Goal: Task Accomplishment & Management: Use online tool/utility

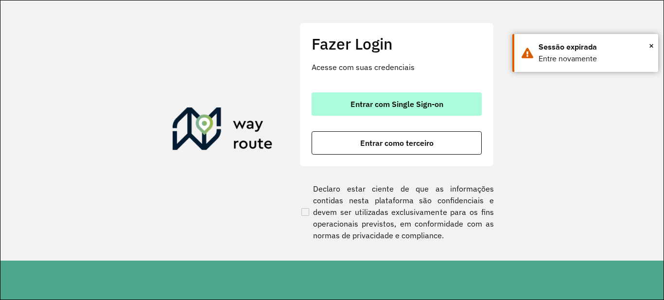
click at [394, 110] on button "Entrar com Single Sign-on" at bounding box center [396, 103] width 170 height 23
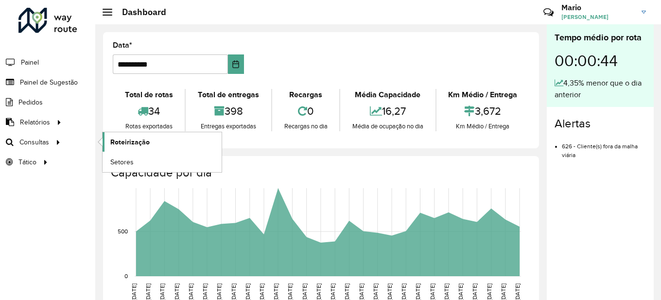
click at [110, 141] on link "Roteirização" at bounding box center [161, 141] width 119 height 19
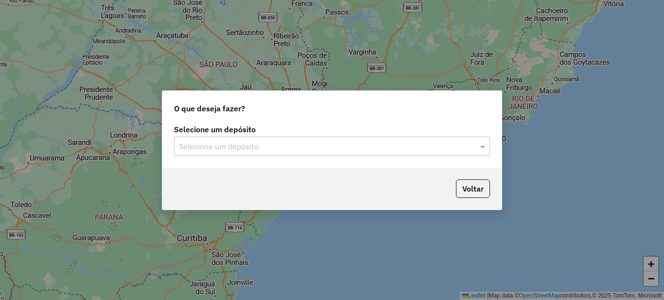
click at [295, 141] on input "text" at bounding box center [322, 147] width 287 height 12
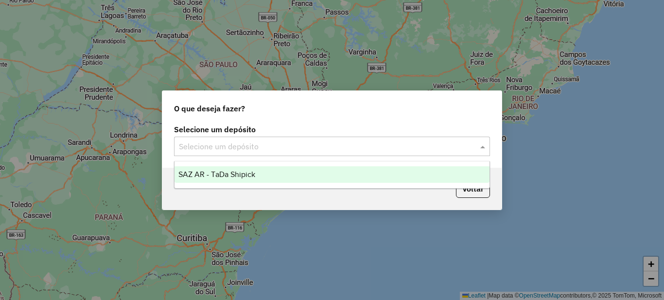
click at [222, 168] on div "SAZ AR - TaDa Shipick" at bounding box center [331, 174] width 315 height 17
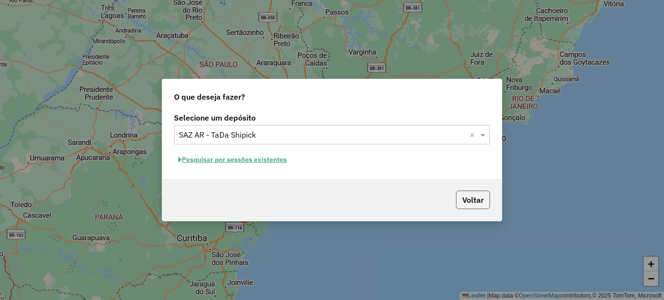
click at [477, 199] on button "Voltar" at bounding box center [473, 199] width 34 height 18
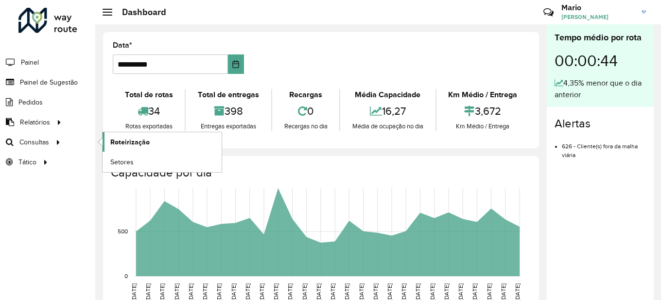
click at [111, 140] on span "Roteirização" at bounding box center [129, 142] width 39 height 10
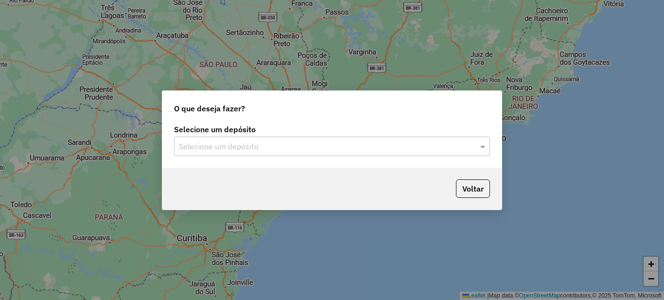
click at [222, 143] on input "text" at bounding box center [322, 147] width 287 height 12
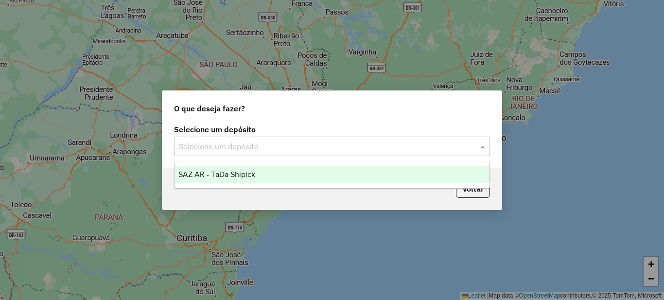
click at [207, 173] on span "SAZ AR - TaDa Shipick" at bounding box center [216, 174] width 77 height 8
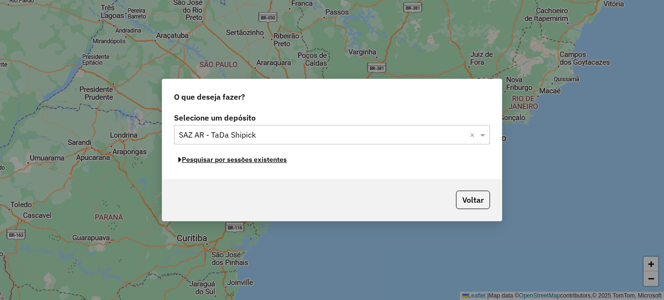
click at [216, 161] on button "Pesquisar por sessões existentes" at bounding box center [232, 159] width 117 height 15
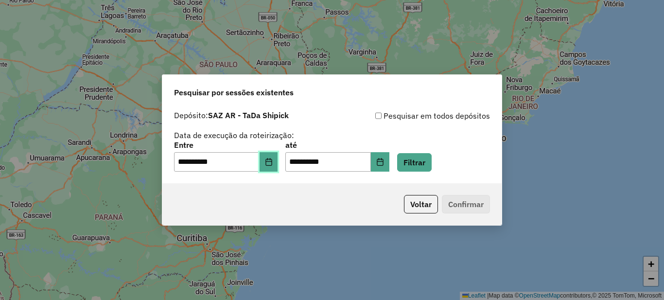
click at [270, 166] on button "Choose Date" at bounding box center [268, 161] width 18 height 19
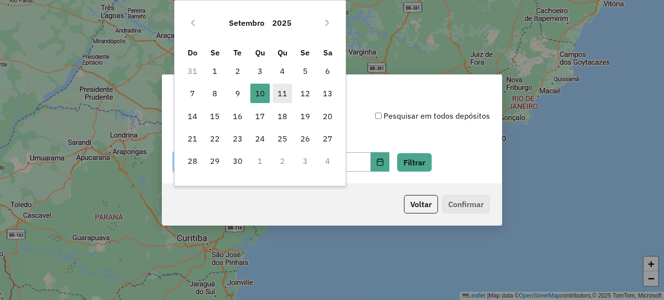
click at [280, 93] on span "11" at bounding box center [281, 93] width 19 height 19
type input "**********"
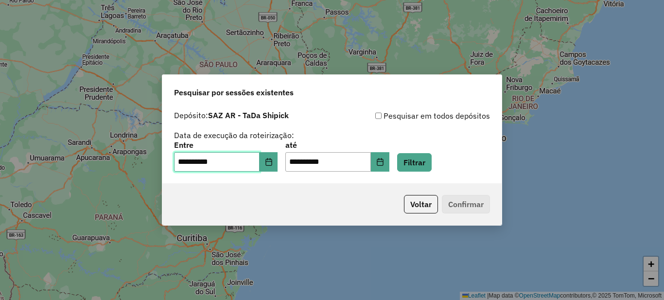
click at [280, 93] on span "11" at bounding box center [281, 93] width 19 height 19
click at [431, 162] on button "Filtrar" at bounding box center [414, 162] width 34 height 18
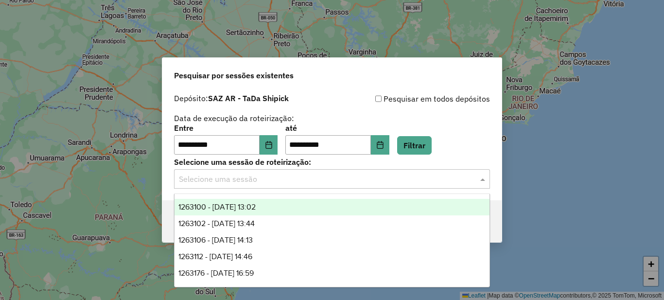
click at [255, 179] on input "text" at bounding box center [322, 179] width 287 height 12
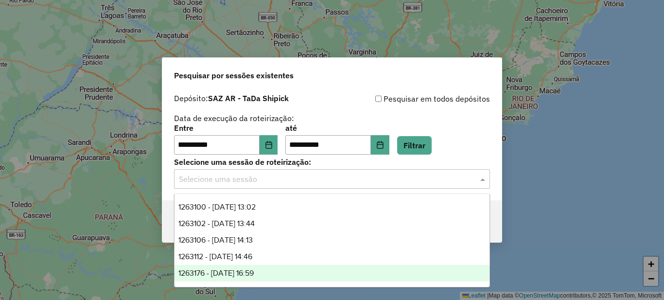
click at [304, 275] on div "1263176 - 11/09/2025 16:59" at bounding box center [331, 273] width 315 height 17
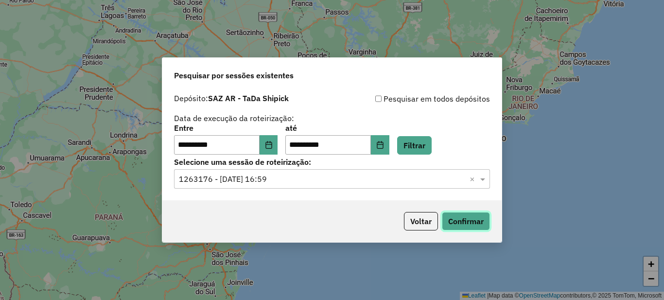
click at [460, 224] on button "Confirmar" at bounding box center [466, 221] width 48 height 18
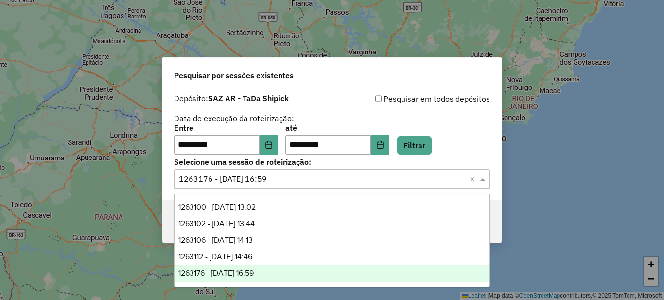
click at [309, 177] on input "text" at bounding box center [322, 179] width 287 height 12
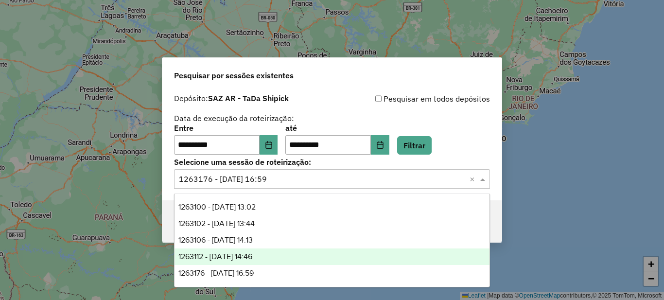
click at [252, 259] on span "1263112 - 11/09/2025 14:46" at bounding box center [215, 256] width 74 height 8
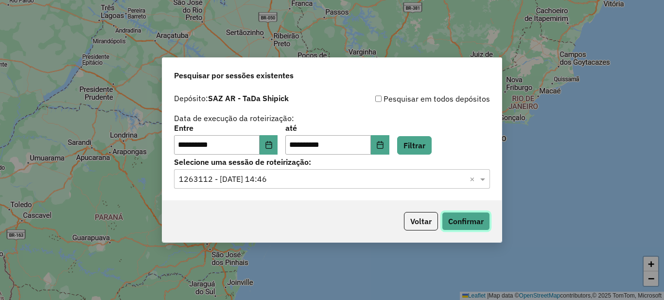
click at [481, 223] on button "Confirmar" at bounding box center [466, 221] width 48 height 18
click at [311, 180] on input "text" at bounding box center [322, 179] width 287 height 12
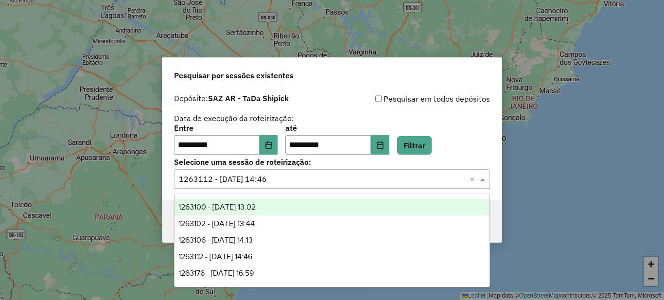
click at [272, 211] on div "1263100 - 11/09/2025 13:02" at bounding box center [331, 207] width 315 height 17
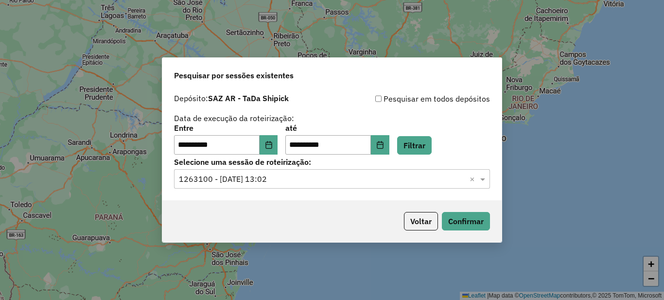
click at [464, 230] on div "Voltar Confirmar" at bounding box center [331, 221] width 339 height 42
click at [464, 227] on button "Confirmar" at bounding box center [466, 221] width 48 height 18
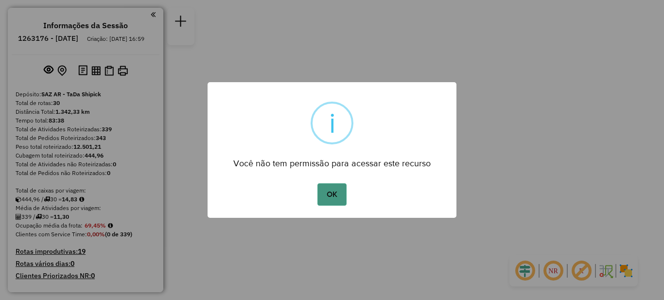
click at [334, 189] on button "OK" at bounding box center [331, 194] width 29 height 22
click at [322, 198] on button "OK" at bounding box center [331, 194] width 29 height 22
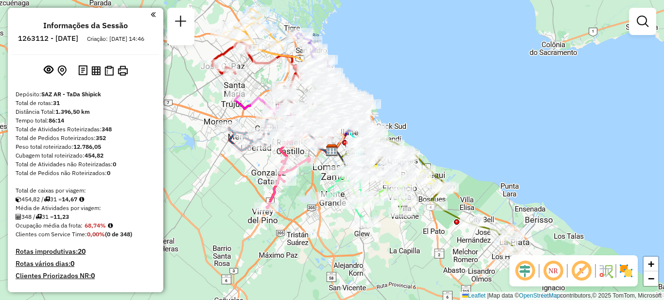
click at [151, 16] on em at bounding box center [153, 14] width 5 height 9
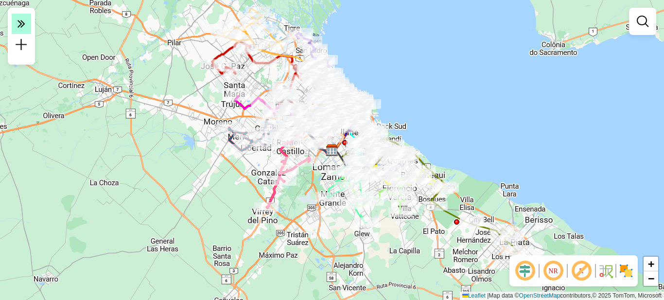
click at [29, 25] on em at bounding box center [21, 24] width 19 height 20
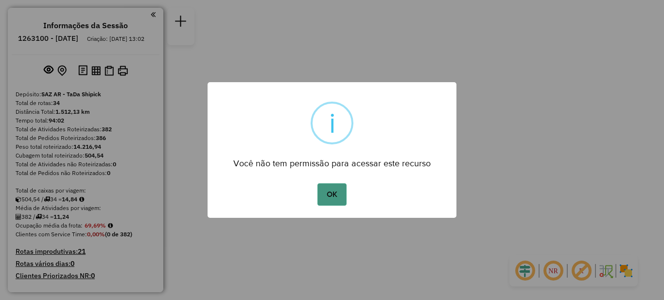
click at [341, 187] on button "OK" at bounding box center [331, 194] width 29 height 22
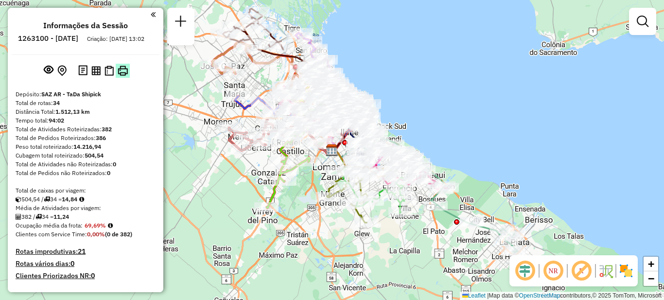
click at [121, 76] on img at bounding box center [123, 71] width 10 height 10
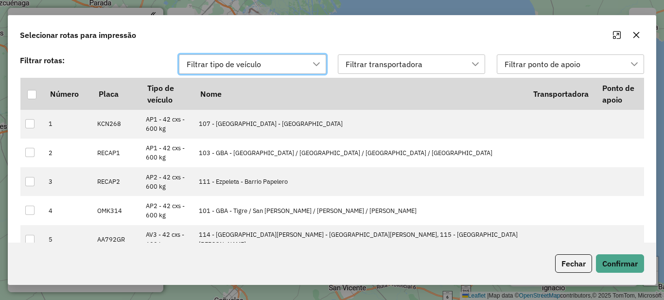
scroll to position [7, 44]
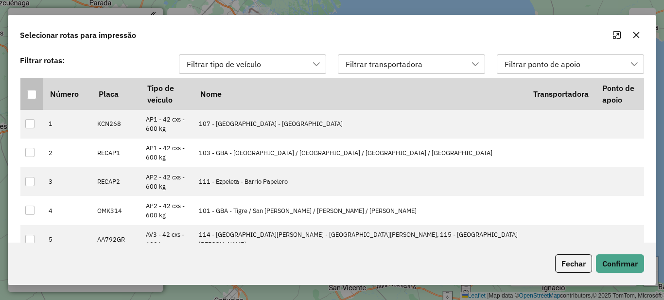
click at [37, 95] on th at bounding box center [31, 94] width 23 height 32
click at [31, 92] on div at bounding box center [31, 94] width 9 height 9
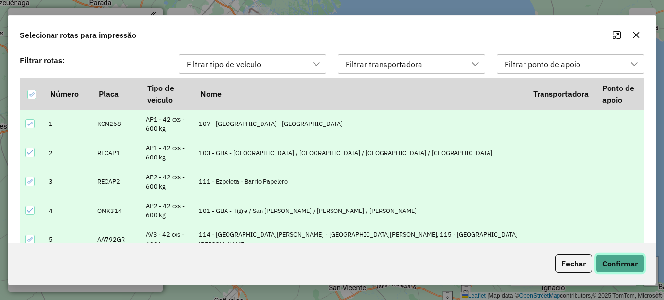
click at [615, 264] on button "Confirmar" at bounding box center [620, 263] width 48 height 18
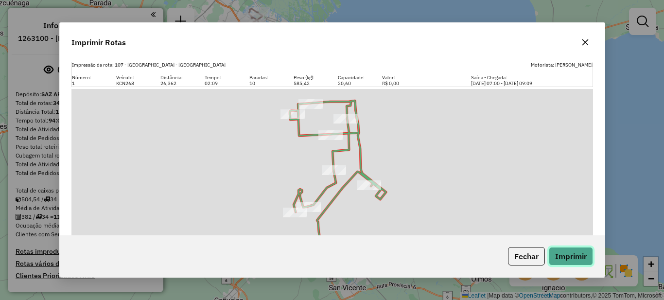
click at [563, 259] on button "Imprimir" at bounding box center [570, 256] width 44 height 18
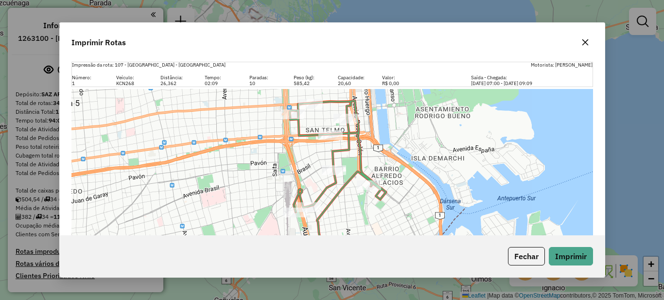
click at [585, 41] on icon "button" at bounding box center [585, 42] width 8 height 8
